Goal: Find specific page/section

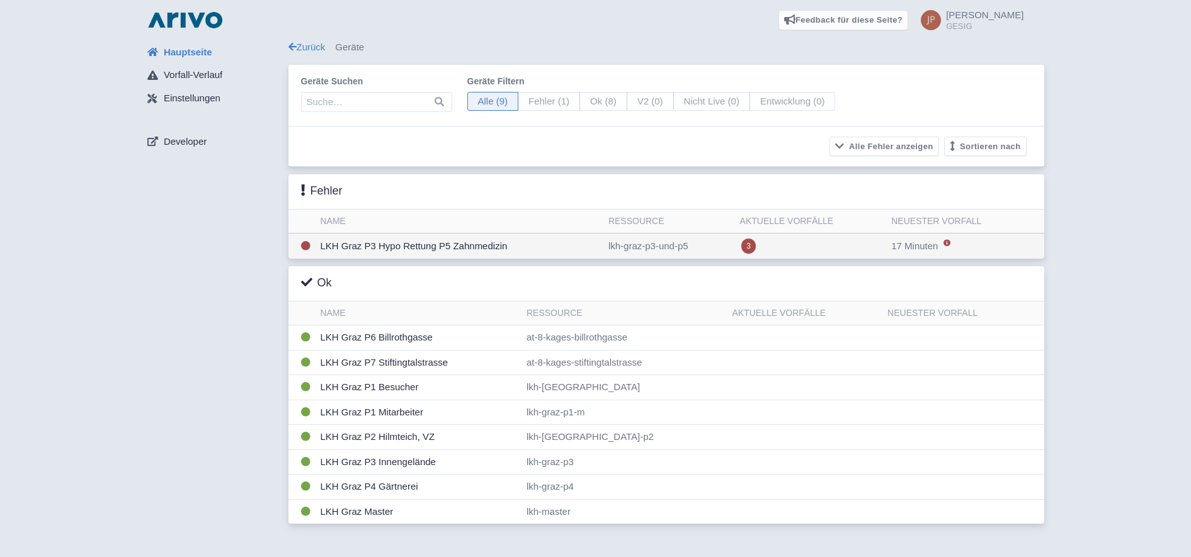
click at [400, 249] on td "LKH Graz P3 Hypo Rettung P5 Zahnmedizin" at bounding box center [460, 247] width 288 height 26
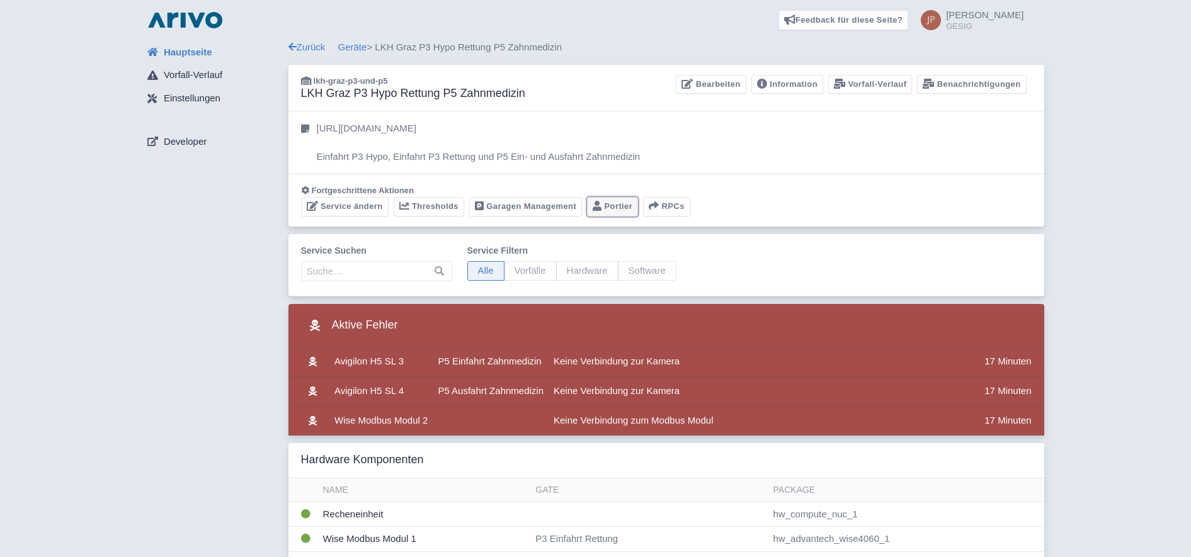
click at [621, 210] on link "Portier" at bounding box center [612, 207] width 51 height 20
